Goal: Navigation & Orientation: Find specific page/section

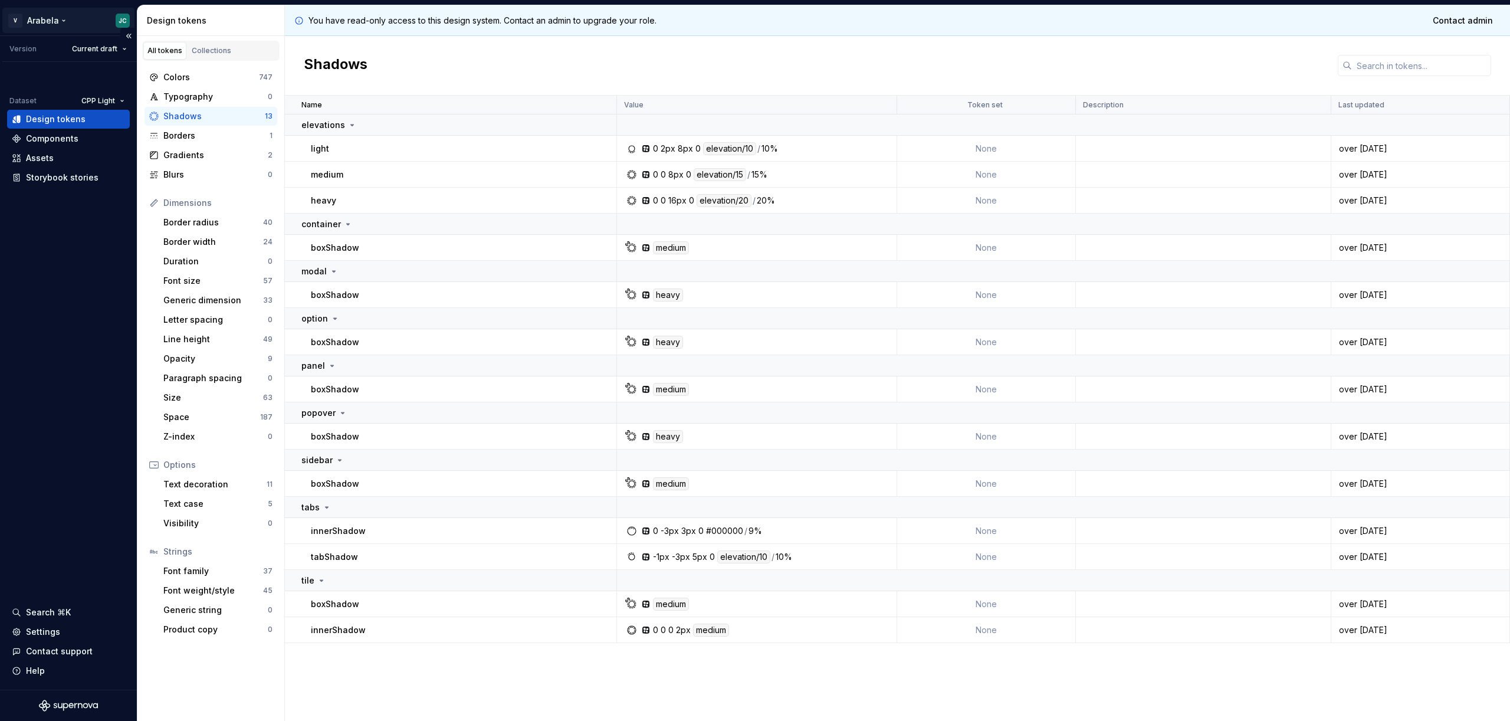
click at [26, 24] on html "V Arabela JC Version Current draft Dataset CPP Light Design tokens Components A…" at bounding box center [755, 360] width 1510 height 721
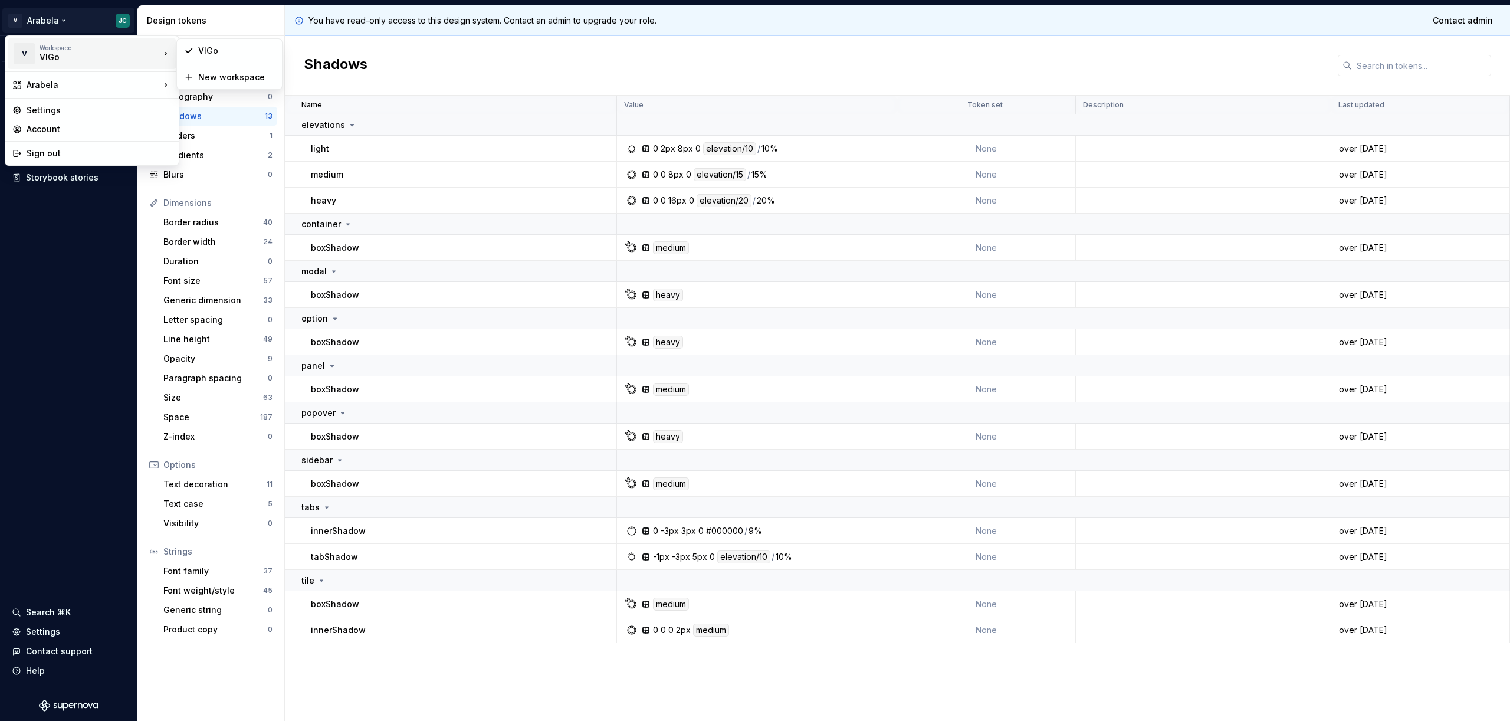
click at [33, 54] on div "V" at bounding box center [24, 53] width 21 height 21
click at [92, 59] on div "VIGo" at bounding box center [90, 57] width 100 height 12
click at [58, 80] on div "Arabela" at bounding box center [93, 85] width 133 height 12
click at [201, 106] on div "VIGo" at bounding box center [236, 107] width 77 height 12
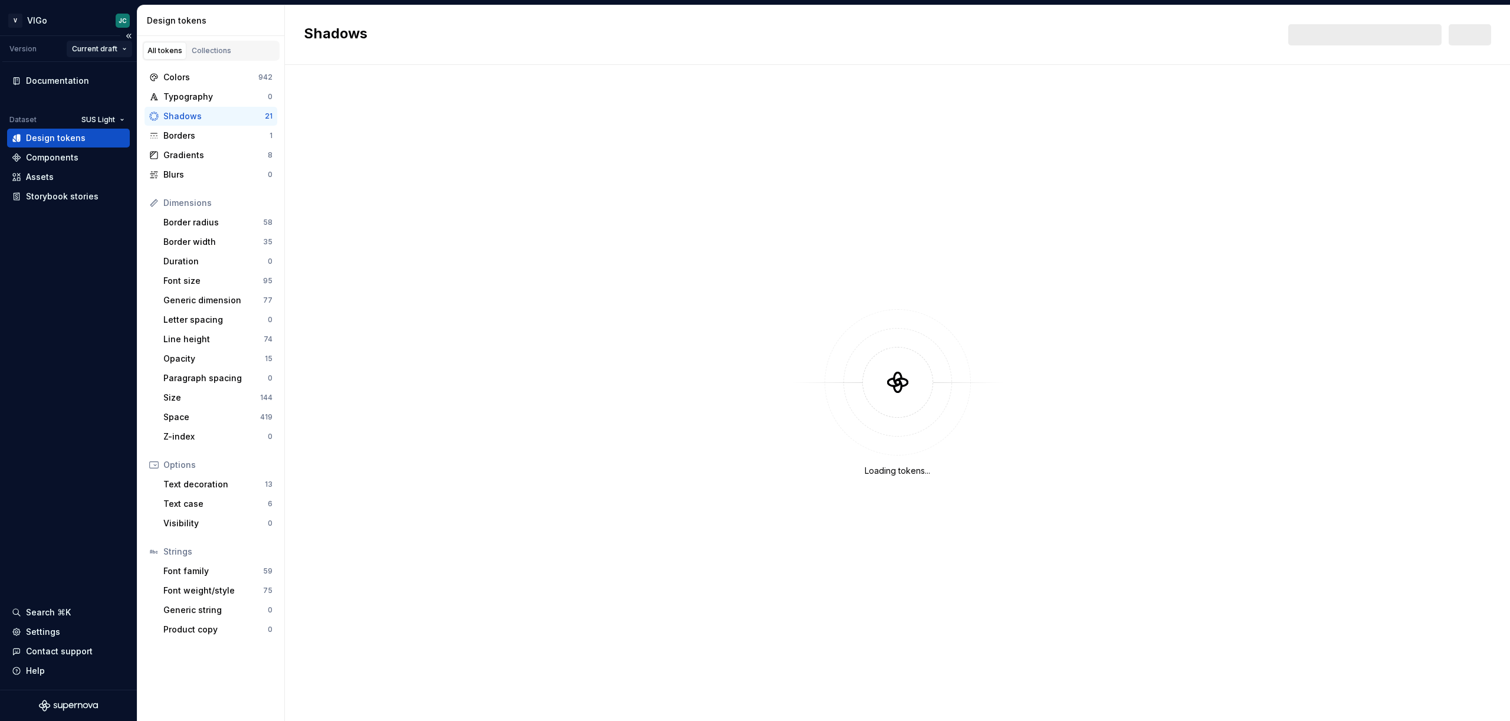
click at [116, 55] on html "V VIGo JC Version Current draft Documentation Dataset SUS Light Design tokens C…" at bounding box center [755, 360] width 1510 height 721
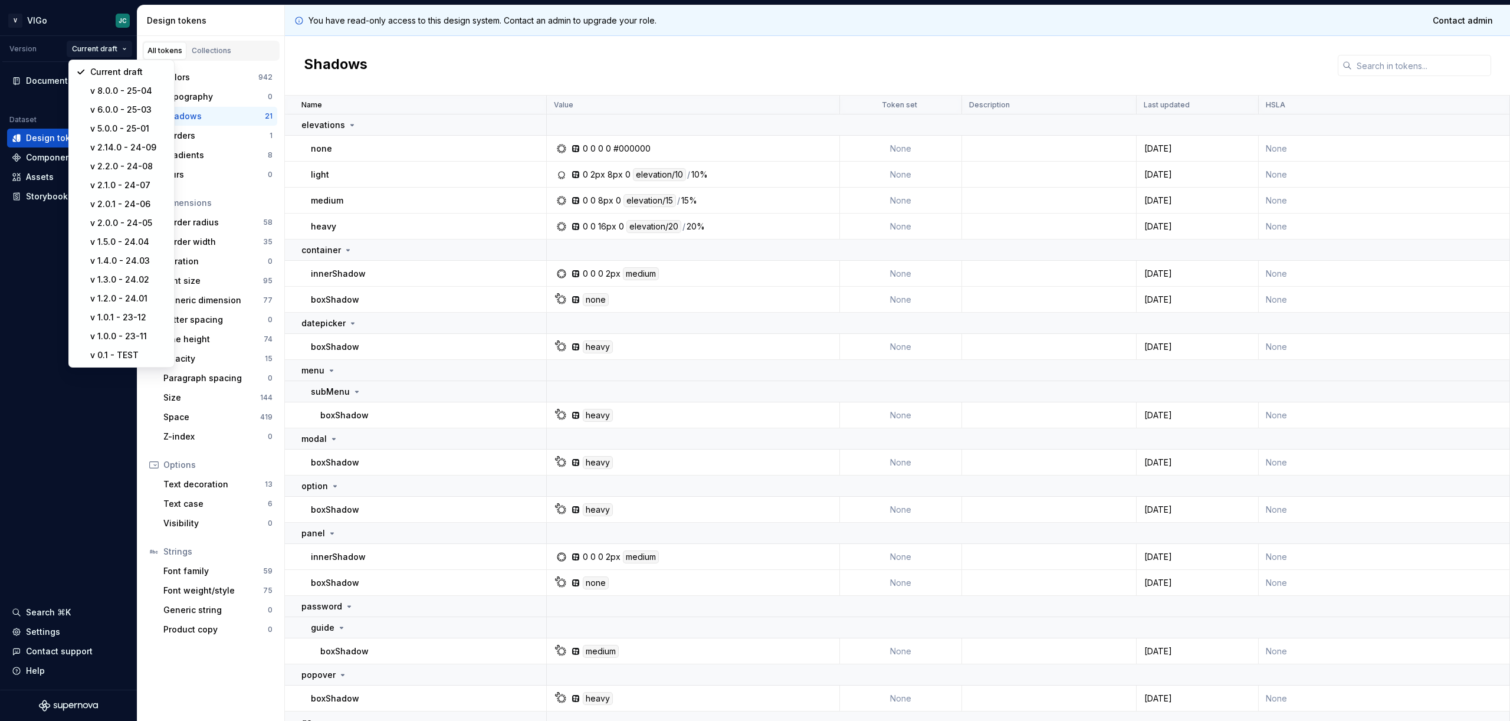
click at [115, 56] on html "V VIGo JC Version Current draft Documentation Dataset SUS Light Design tokens C…" at bounding box center [755, 360] width 1510 height 721
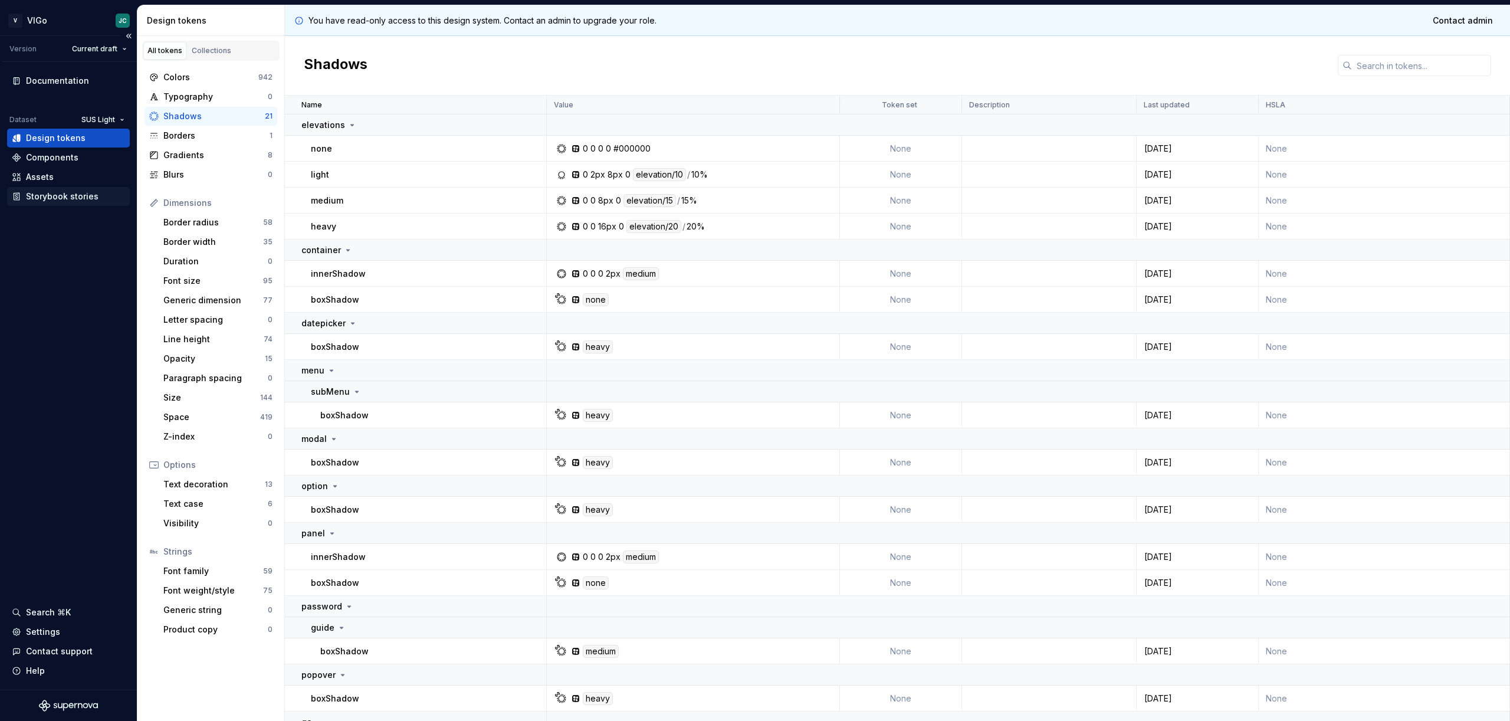
click at [72, 202] on div "Storybook stories" at bounding box center [68, 196] width 123 height 19
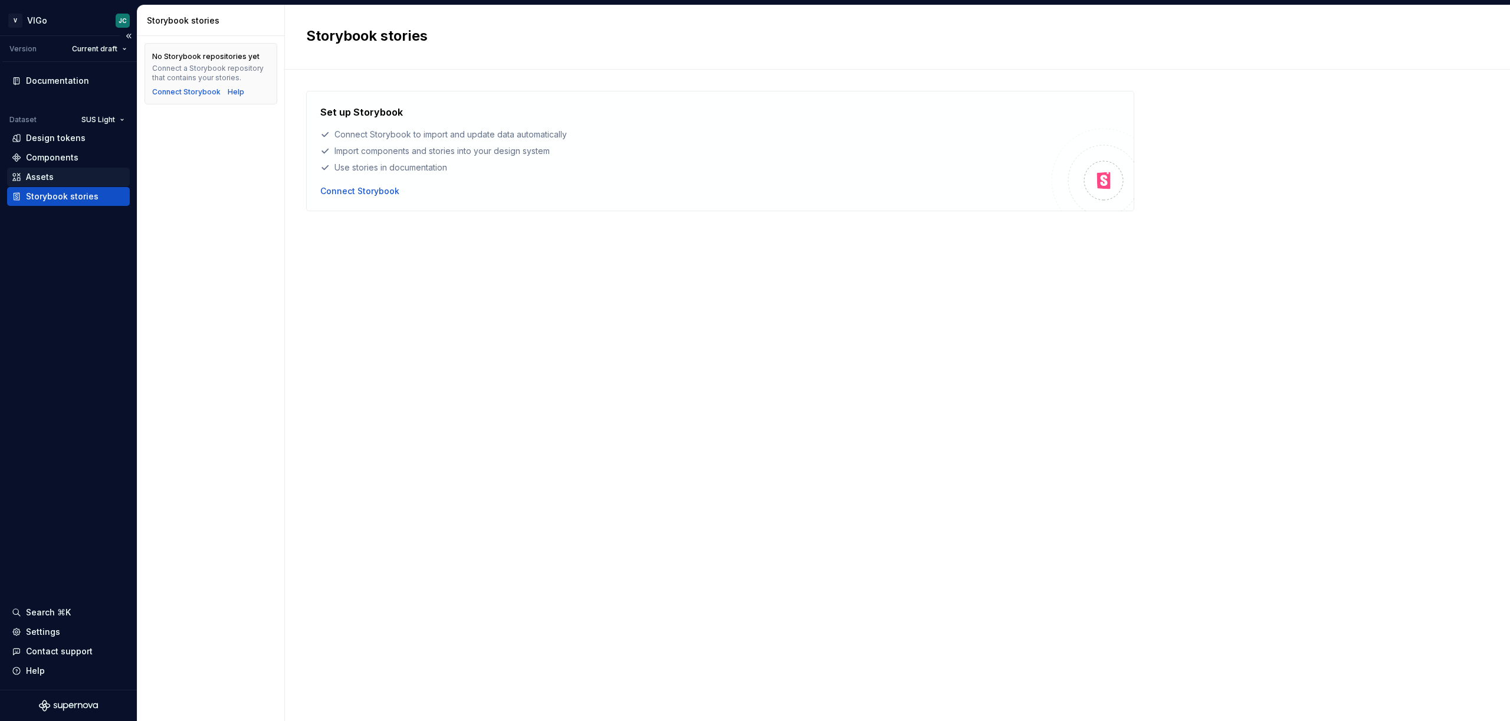
click at [55, 182] on div "Assets" at bounding box center [68, 177] width 113 height 12
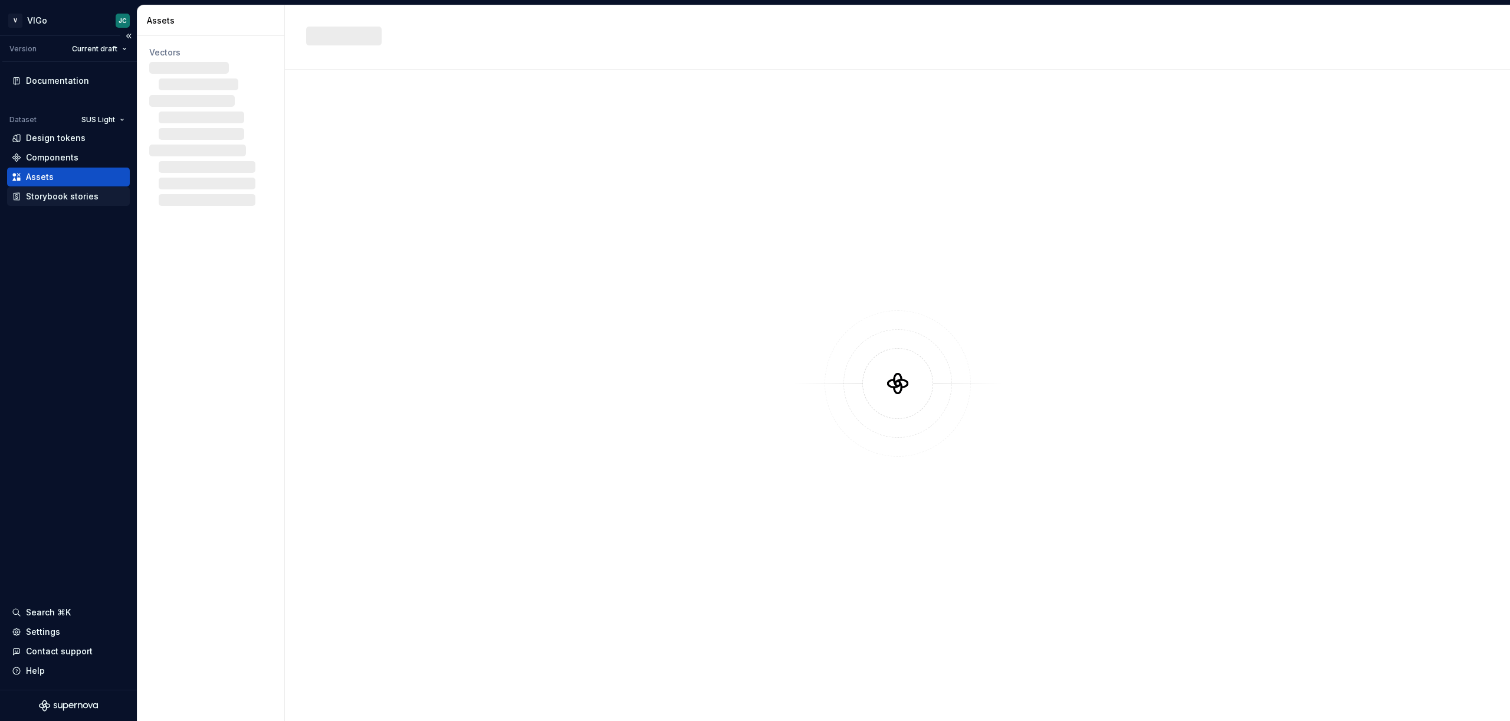
click at [54, 202] on div "Storybook stories" at bounding box center [68, 196] width 123 height 19
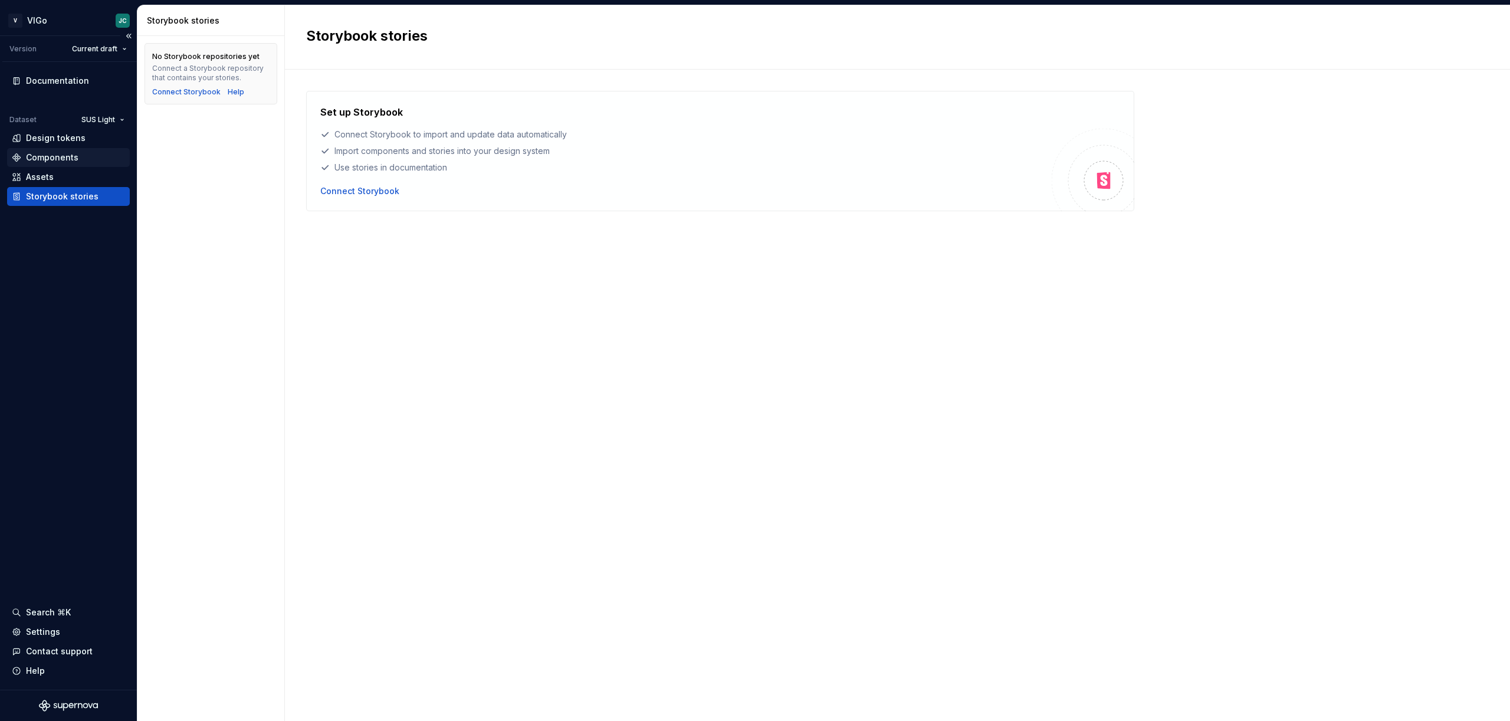
click at [85, 164] on div "Components" at bounding box center [68, 157] width 123 height 19
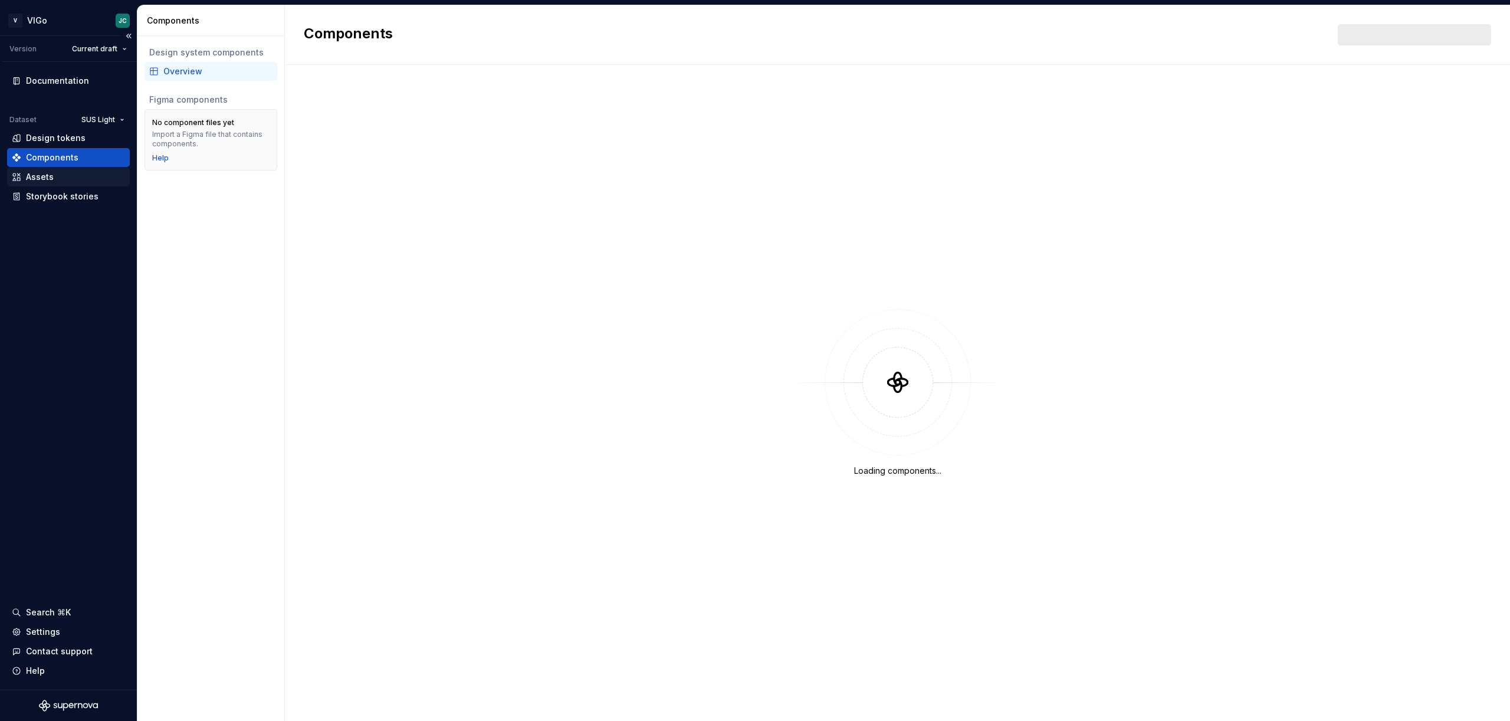
click at [73, 176] on div "Assets" at bounding box center [68, 177] width 113 height 12
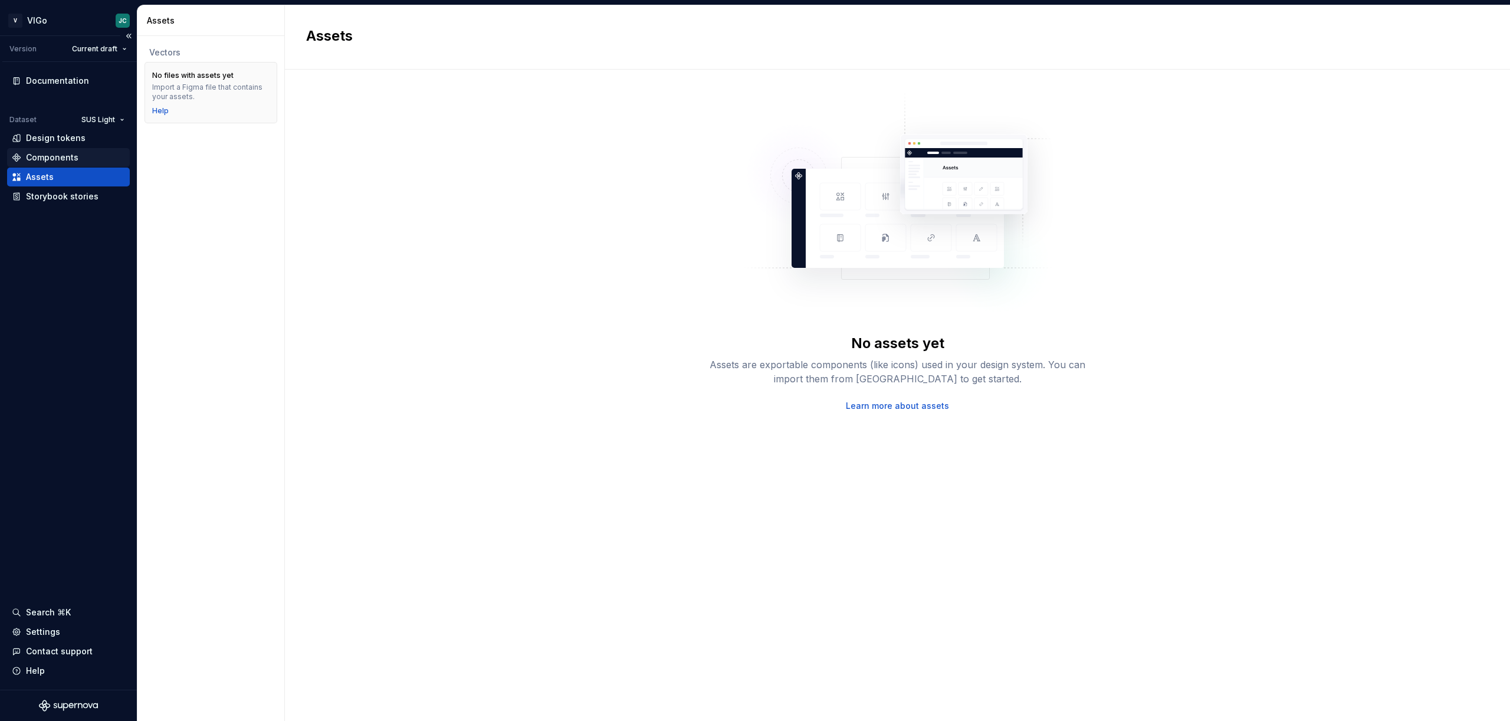
click at [81, 158] on div "Components" at bounding box center [68, 158] width 113 height 12
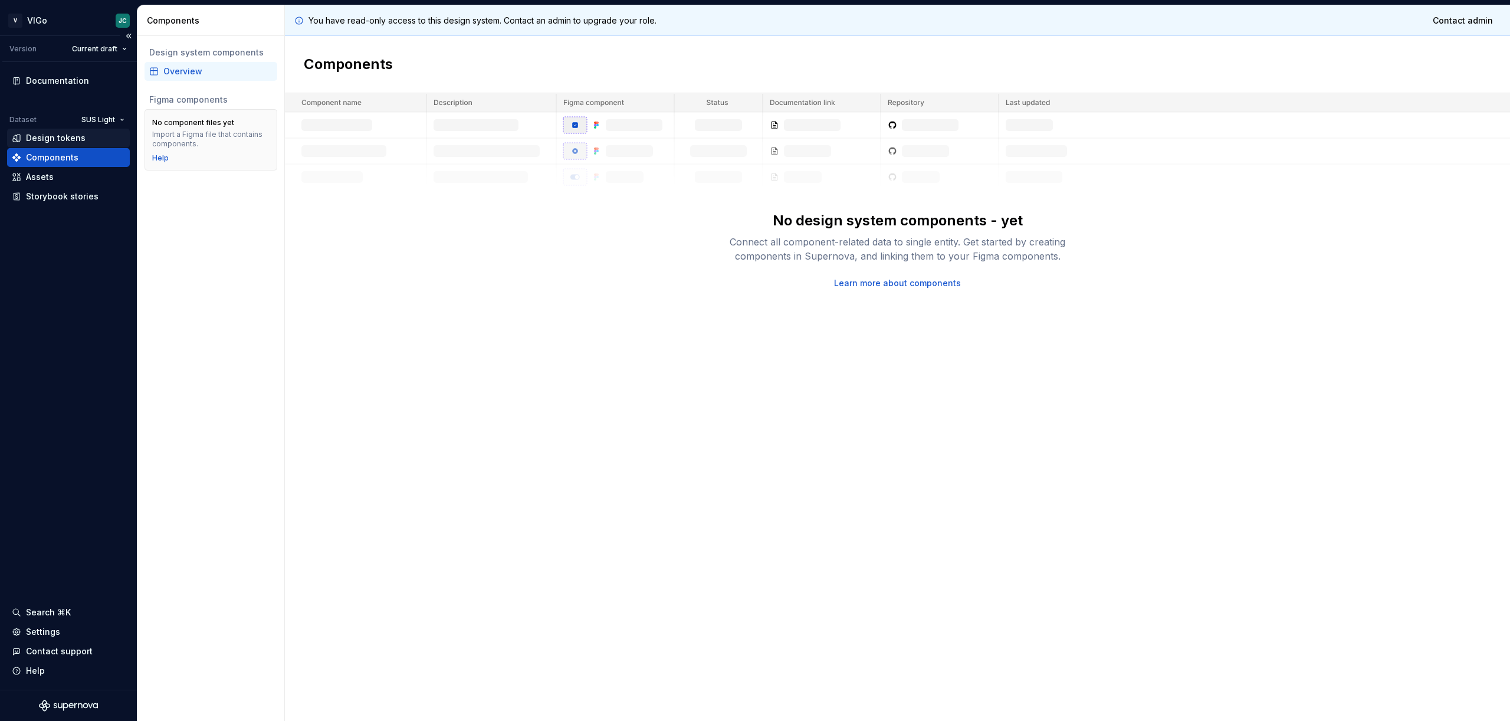
click at [68, 136] on div "Design tokens" at bounding box center [56, 138] width 60 height 12
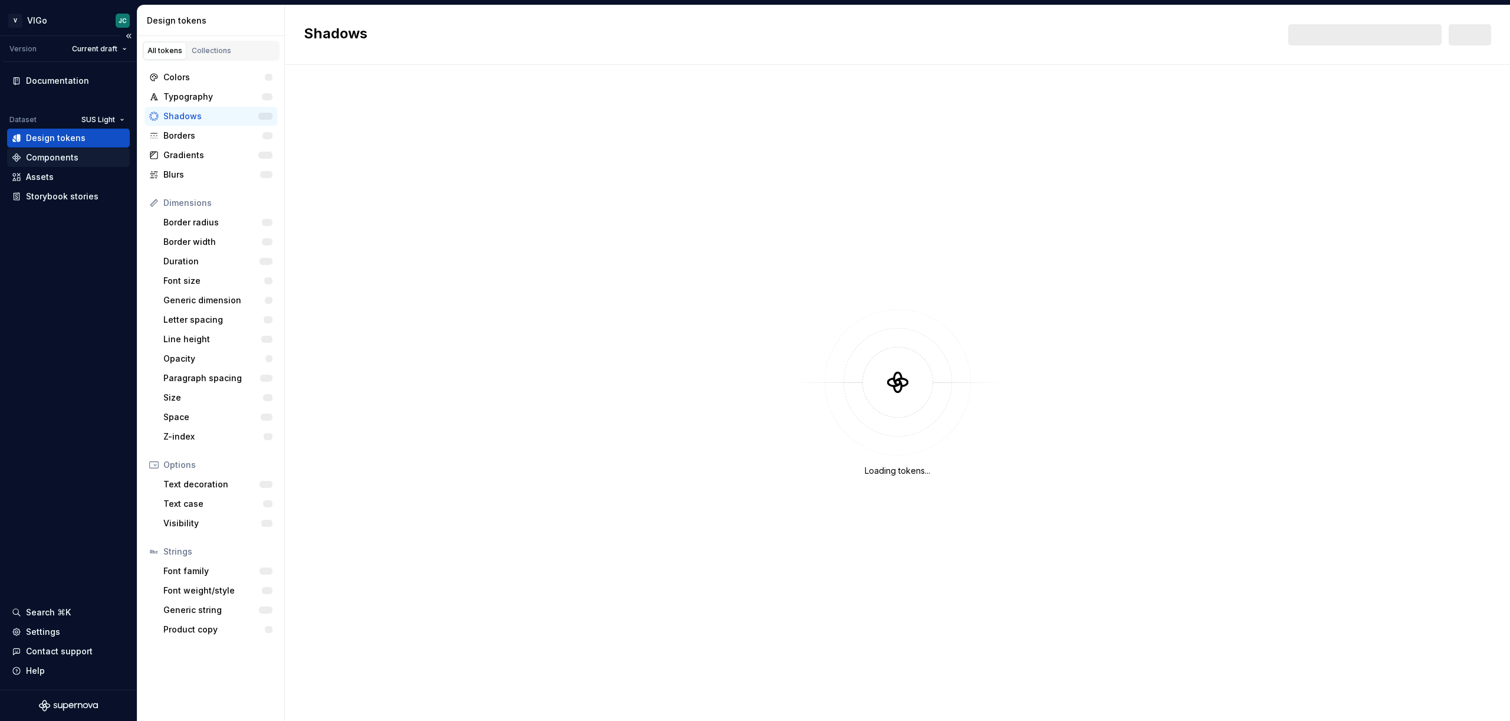
click at [64, 154] on div "Components" at bounding box center [52, 158] width 53 height 12
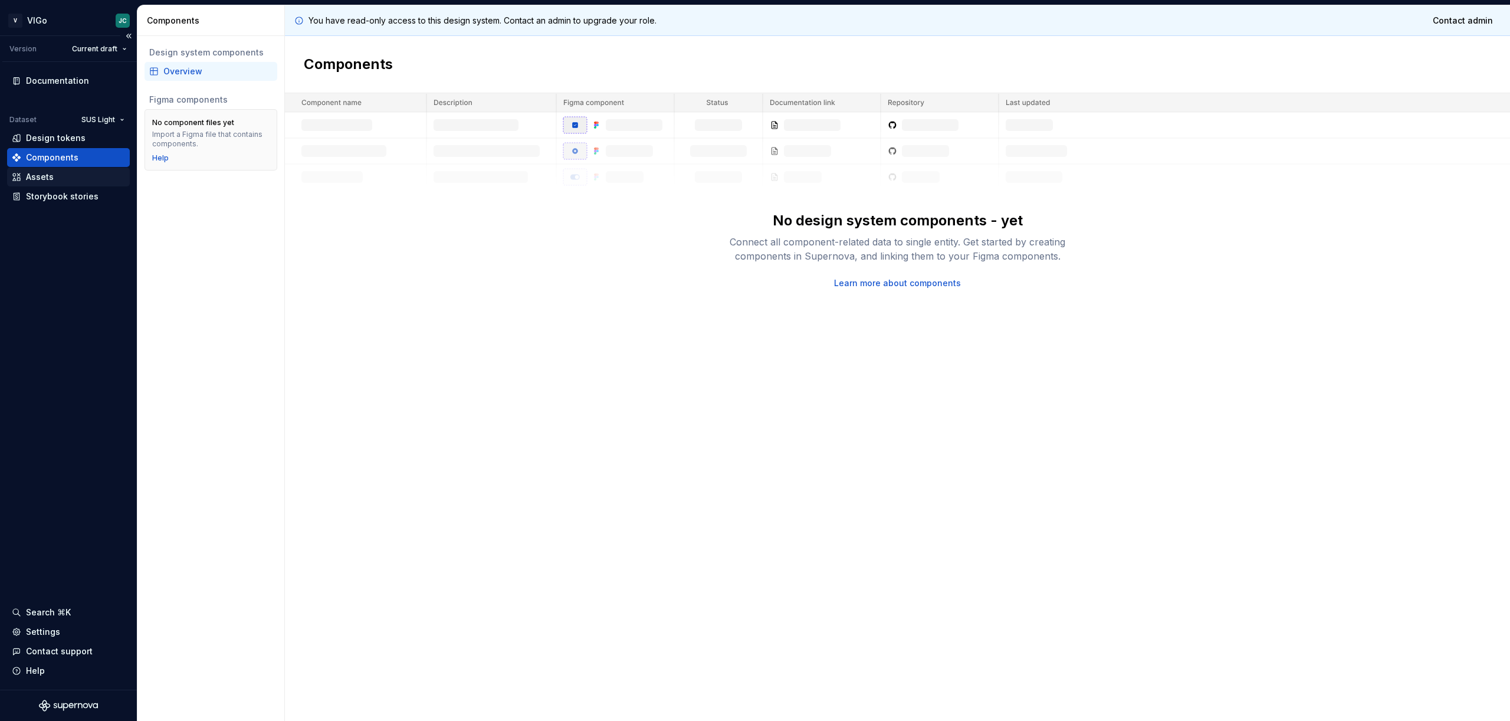
click at [59, 174] on div "Assets" at bounding box center [68, 177] width 113 height 12
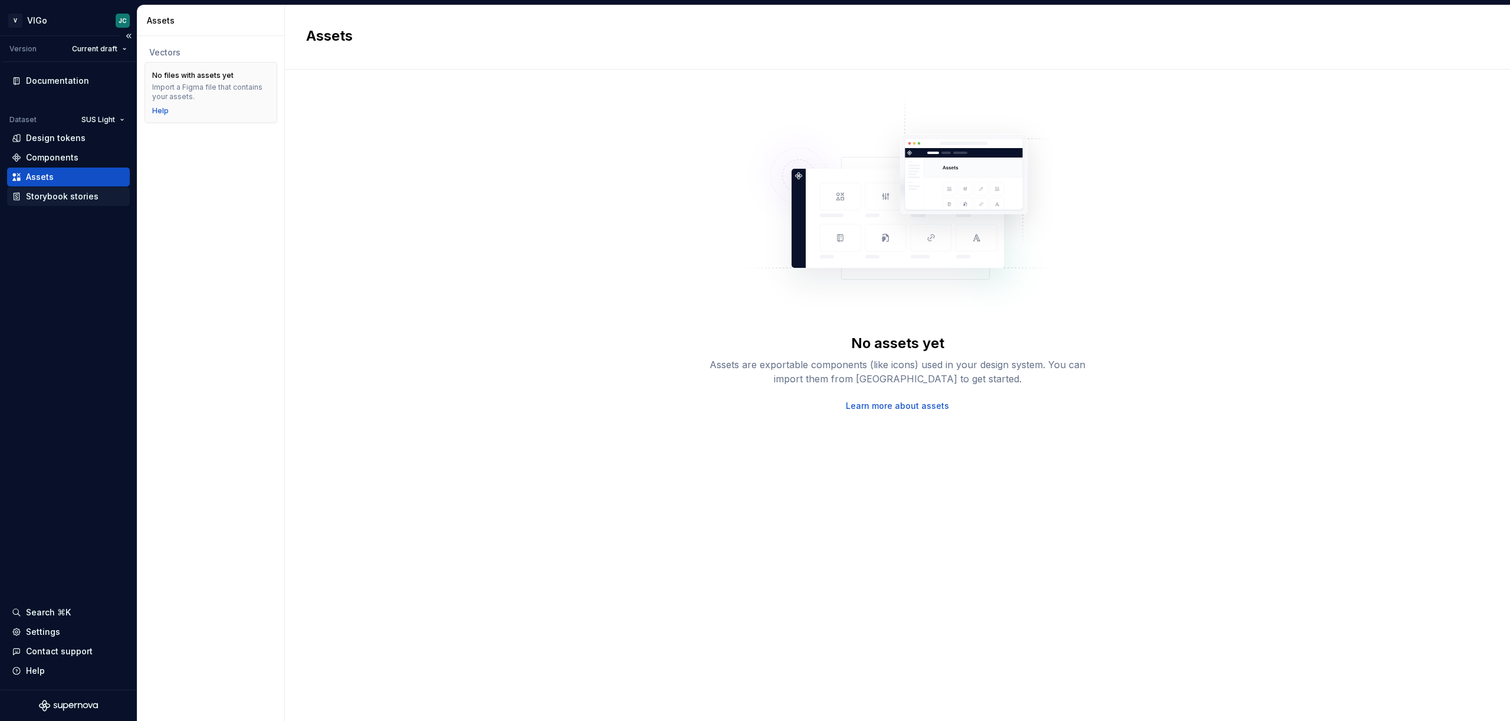
click at [54, 195] on div "Storybook stories" at bounding box center [62, 197] width 73 height 12
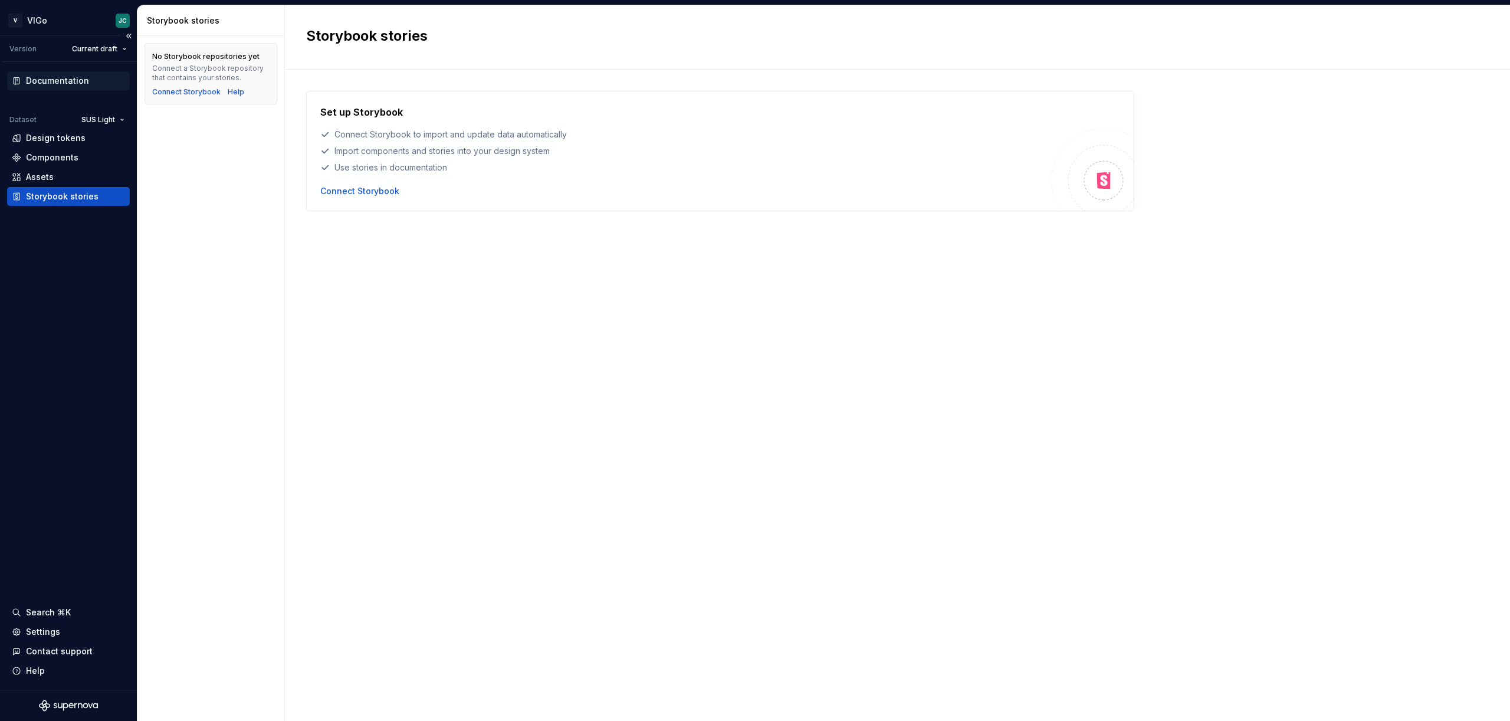
click at [64, 89] on div "Documentation" at bounding box center [68, 80] width 123 height 19
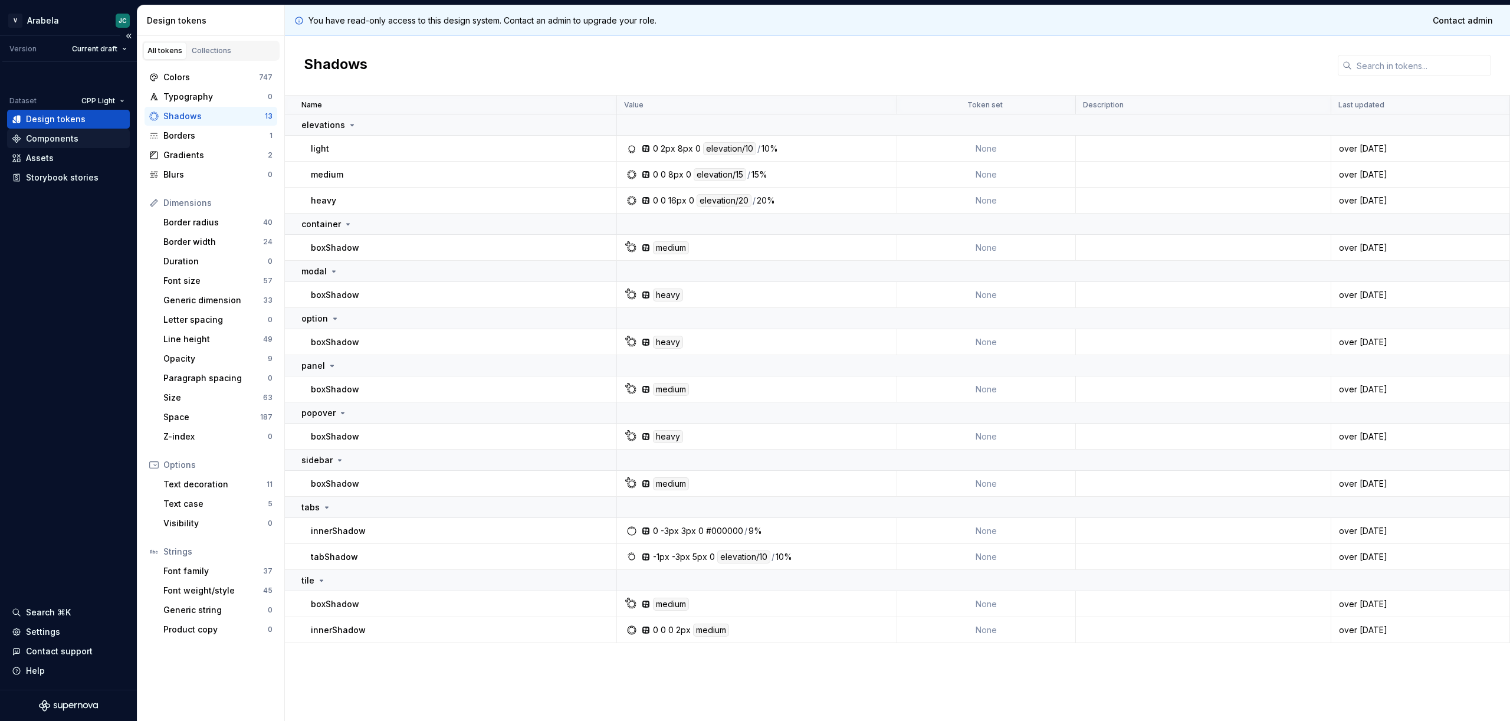
click at [66, 144] on div "Components" at bounding box center [52, 139] width 53 height 12
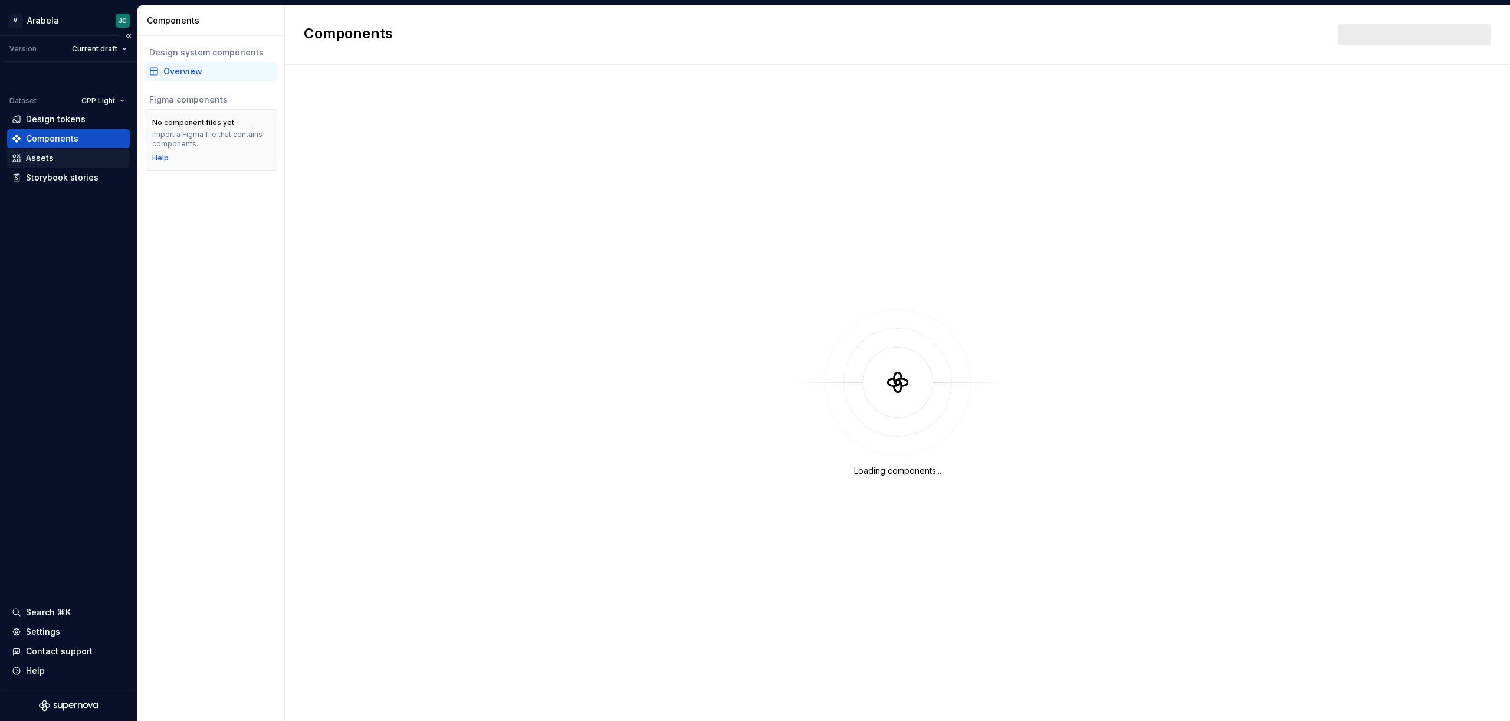
click at [58, 158] on div "Assets" at bounding box center [68, 158] width 113 height 12
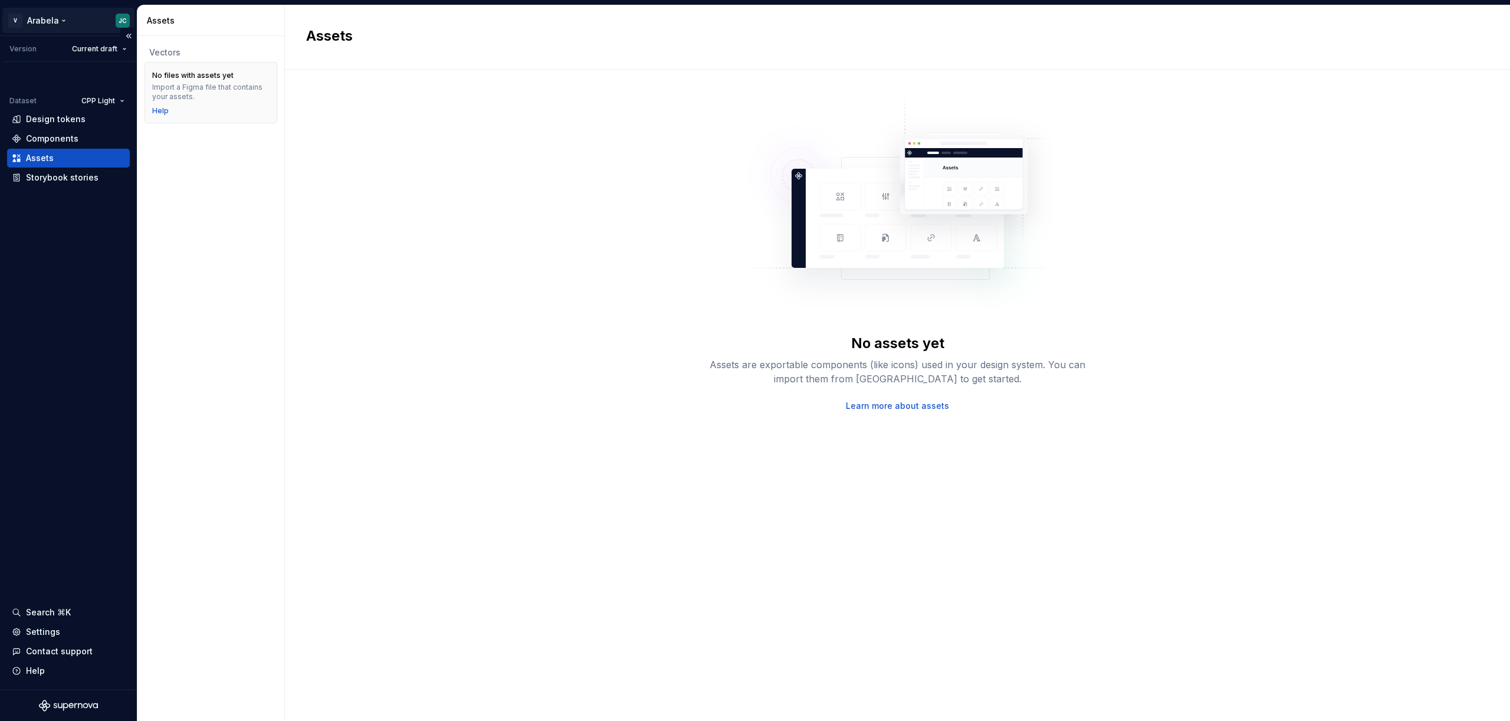
click at [26, 22] on html "V Arabela JC Version Current draft Dataset CPP Light Design tokens Components A…" at bounding box center [755, 360] width 1510 height 721
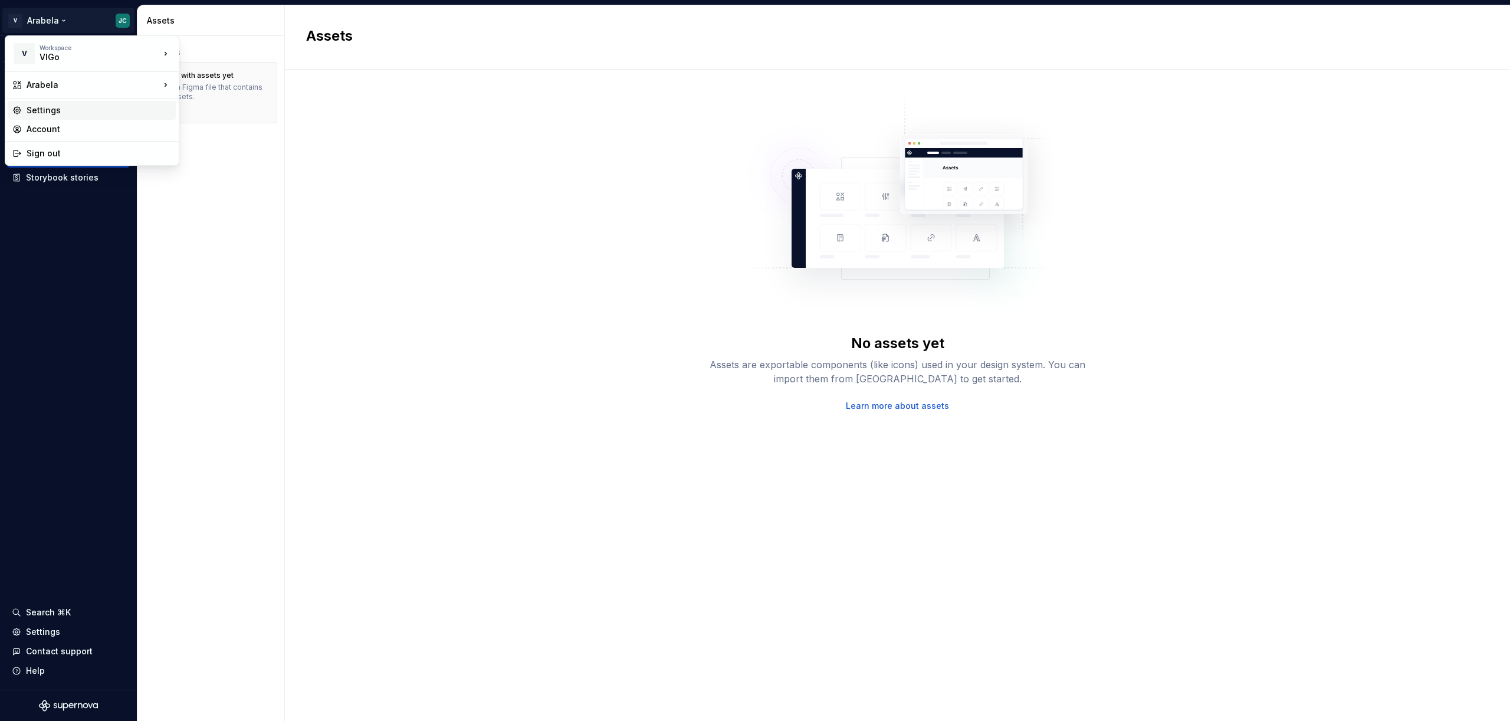
click at [47, 112] on div "Settings" at bounding box center [99, 110] width 145 height 12
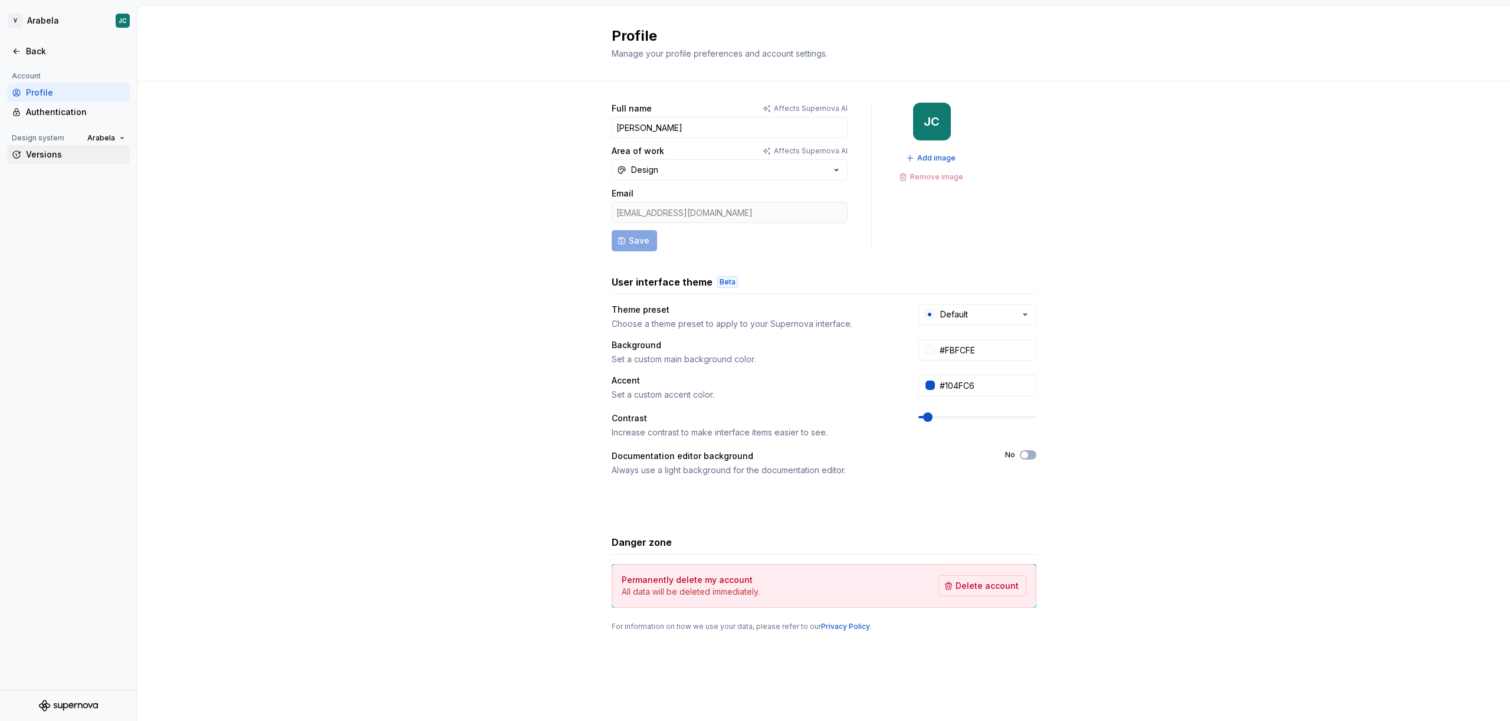
click at [49, 160] on div "Versions" at bounding box center [68, 154] width 123 height 19
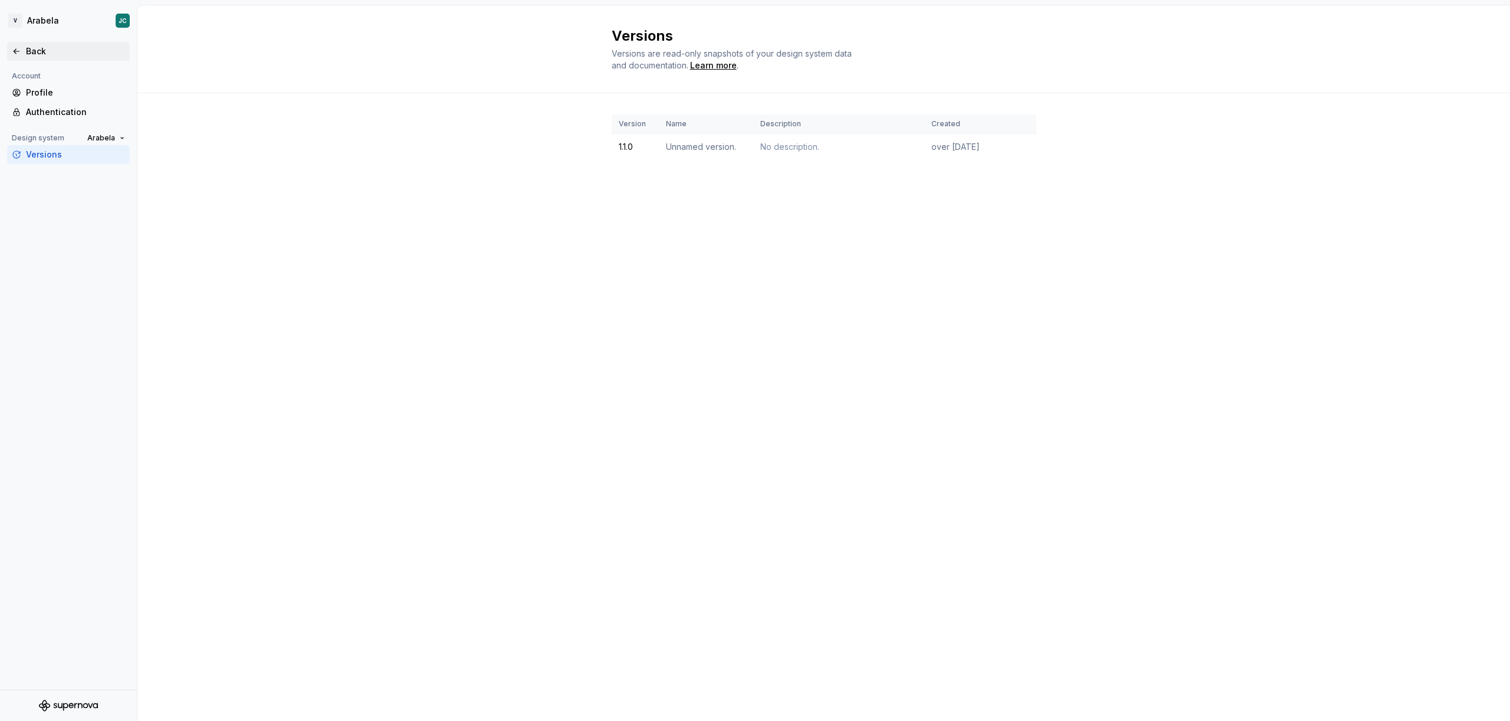
click at [51, 51] on div "Back" at bounding box center [75, 51] width 99 height 12
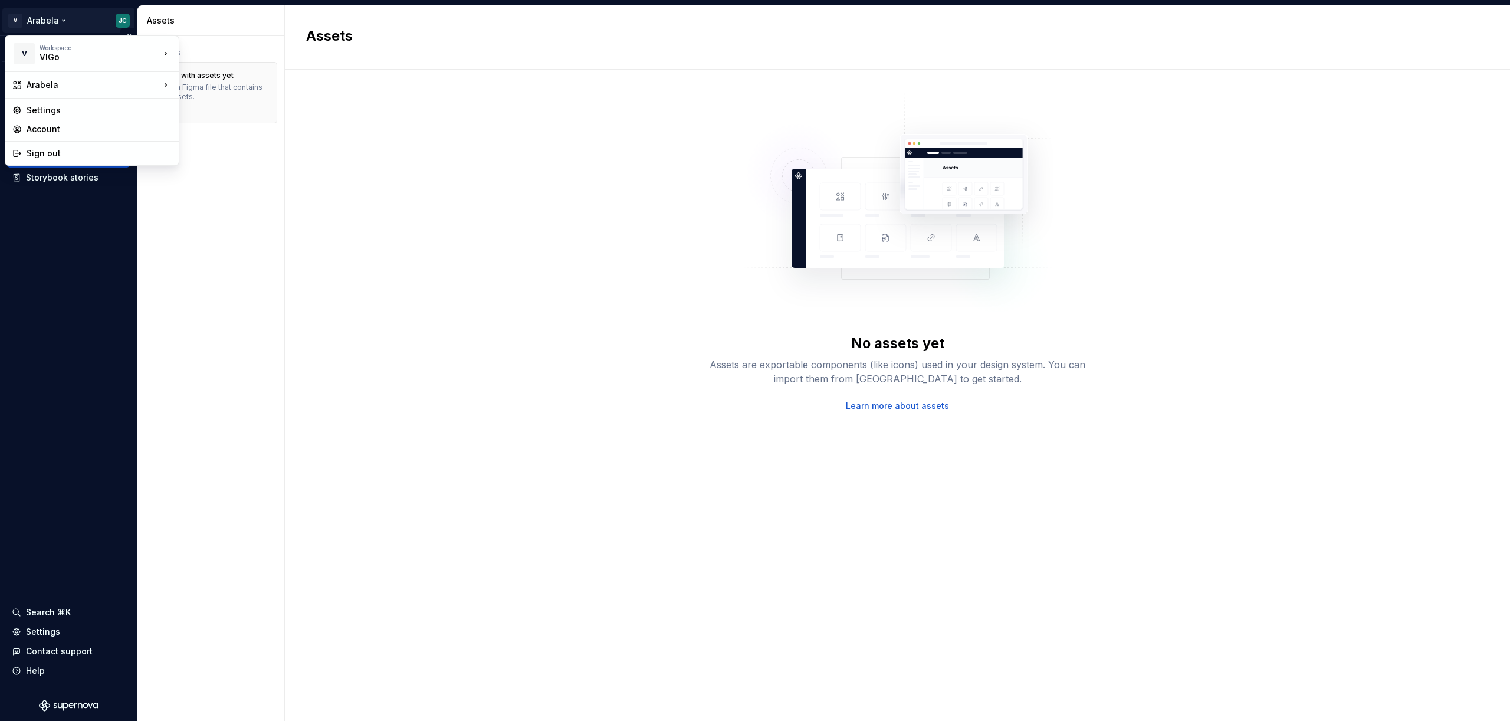
click at [45, 27] on html "V Arabela JC Version Current draft Dataset CPP Light Design tokens Components A…" at bounding box center [755, 360] width 1510 height 721
click at [61, 50] on div "Workspace" at bounding box center [100, 47] width 120 height 7
click at [48, 83] on div "Arabela" at bounding box center [93, 85] width 133 height 12
click at [223, 110] on div "VIGo" at bounding box center [236, 107] width 77 height 12
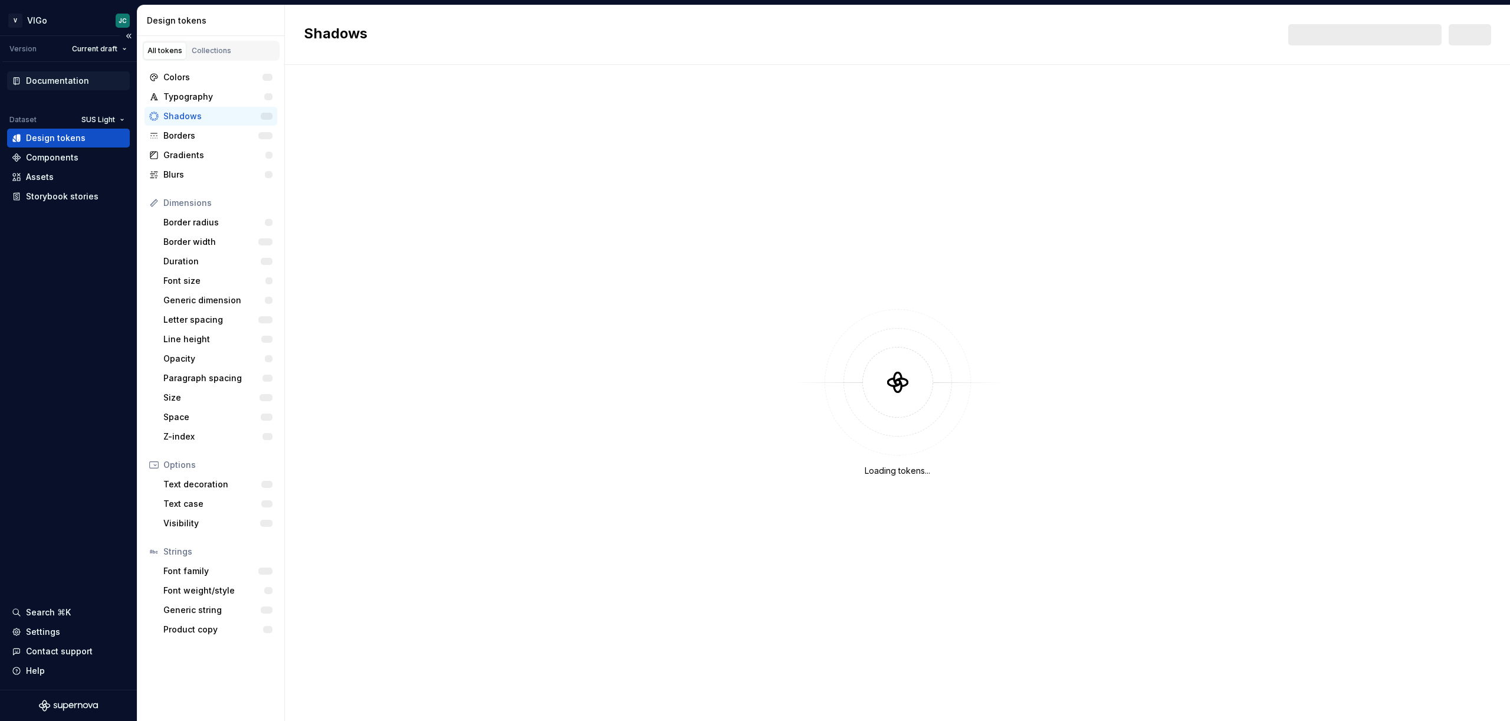
click at [55, 77] on div "Documentation" at bounding box center [57, 81] width 63 height 12
click at [72, 83] on div "Documentation" at bounding box center [57, 81] width 63 height 12
